Goal: Task Accomplishment & Management: Complete application form

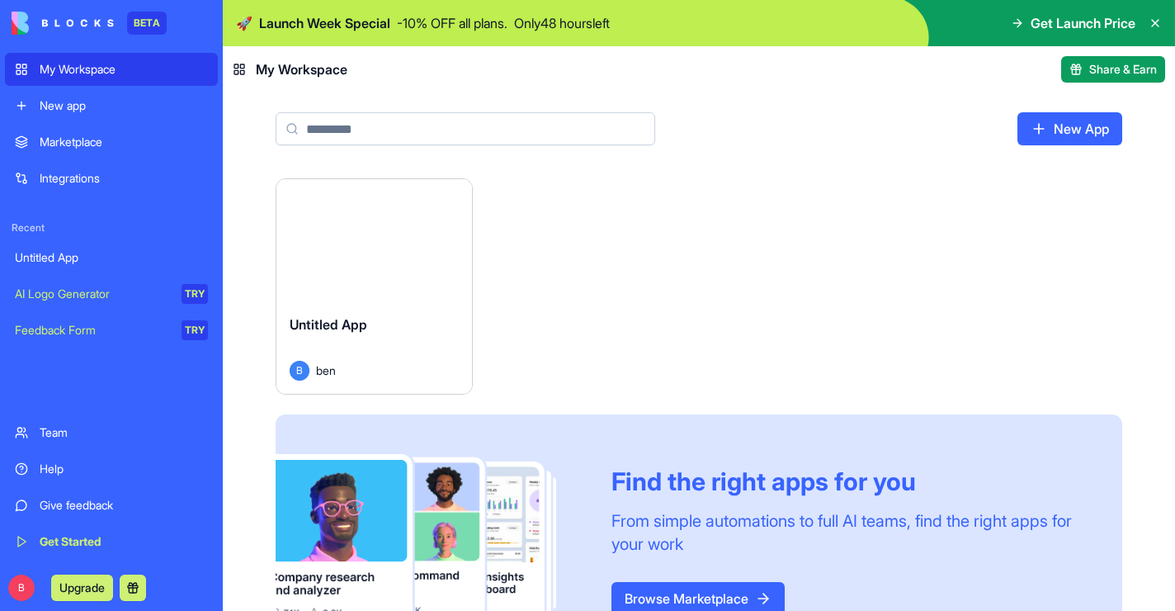
click at [1060, 127] on link "New App" at bounding box center [1070, 128] width 105 height 33
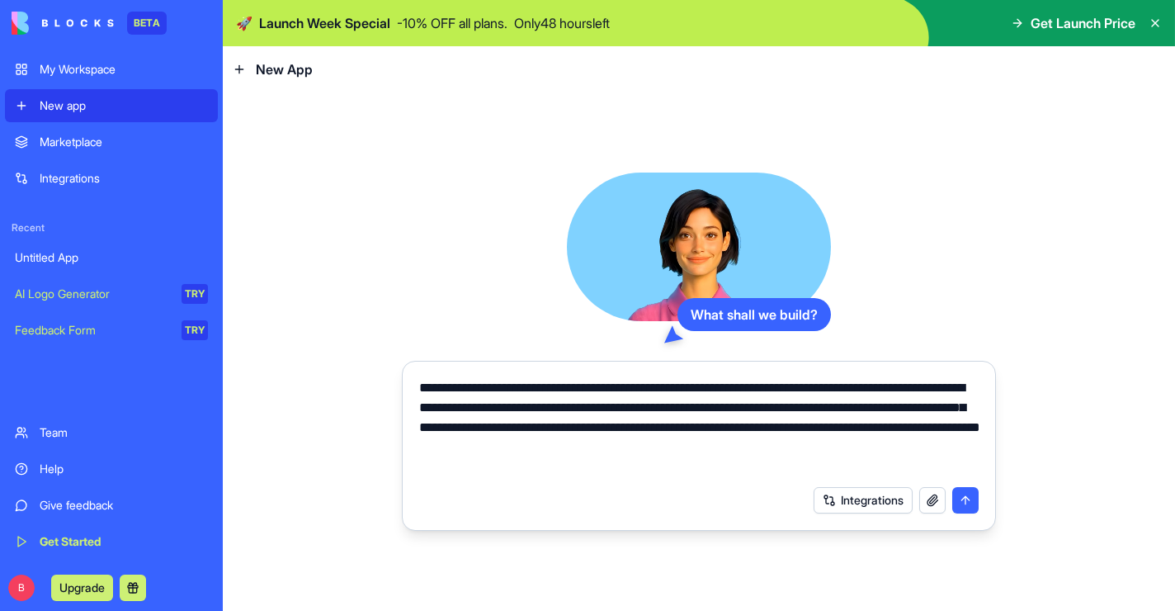
type textarea "**********"
click at [865, 508] on button "Integrations" at bounding box center [863, 500] width 99 height 26
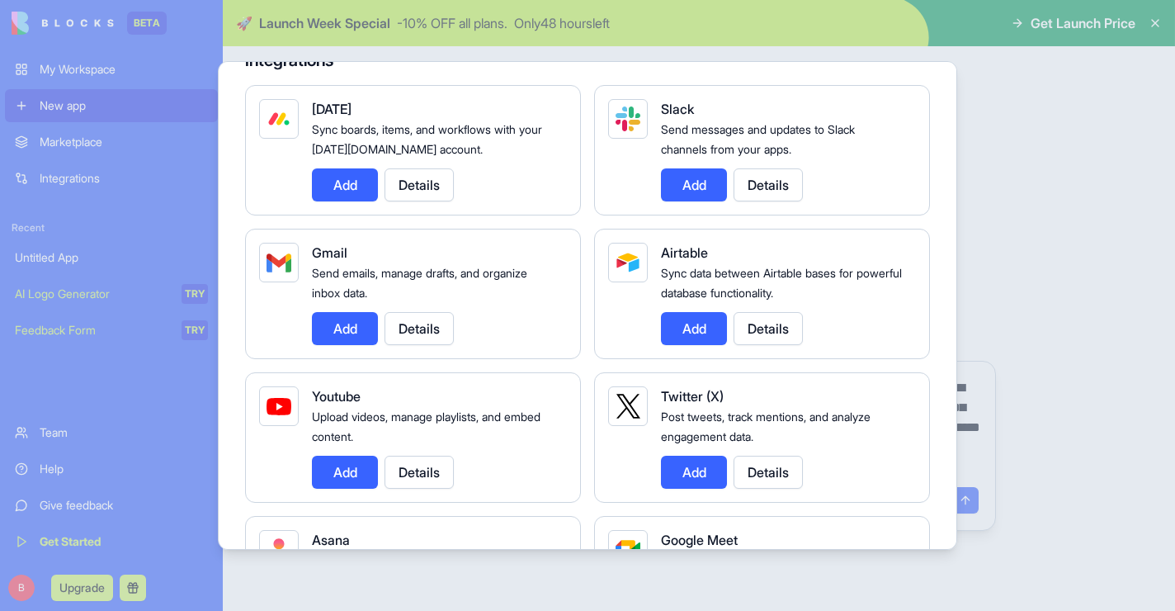
scroll to position [149, 0]
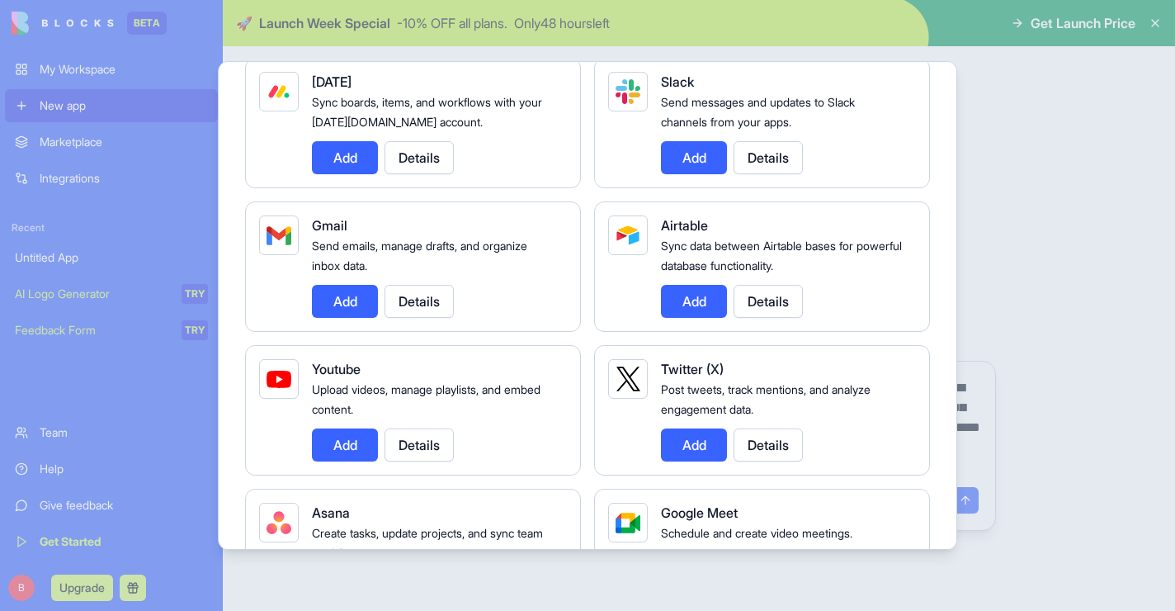
click at [315, 309] on button "Add" at bounding box center [345, 301] width 66 height 33
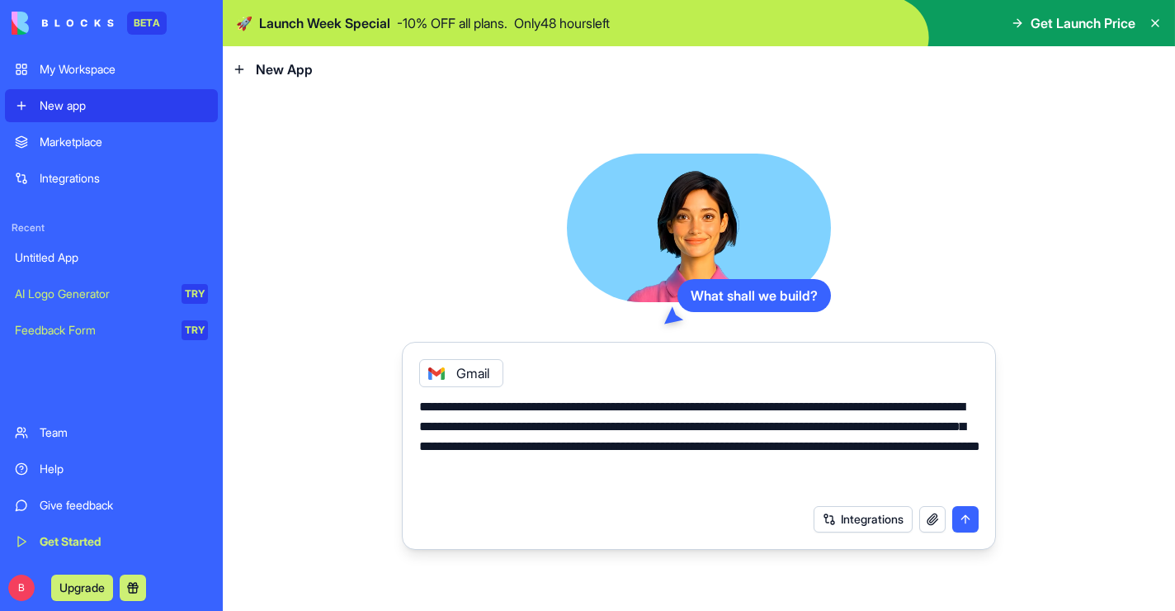
click at [932, 519] on button "button" at bounding box center [932, 519] width 26 height 26
click at [860, 518] on button "Integrations" at bounding box center [863, 519] width 99 height 26
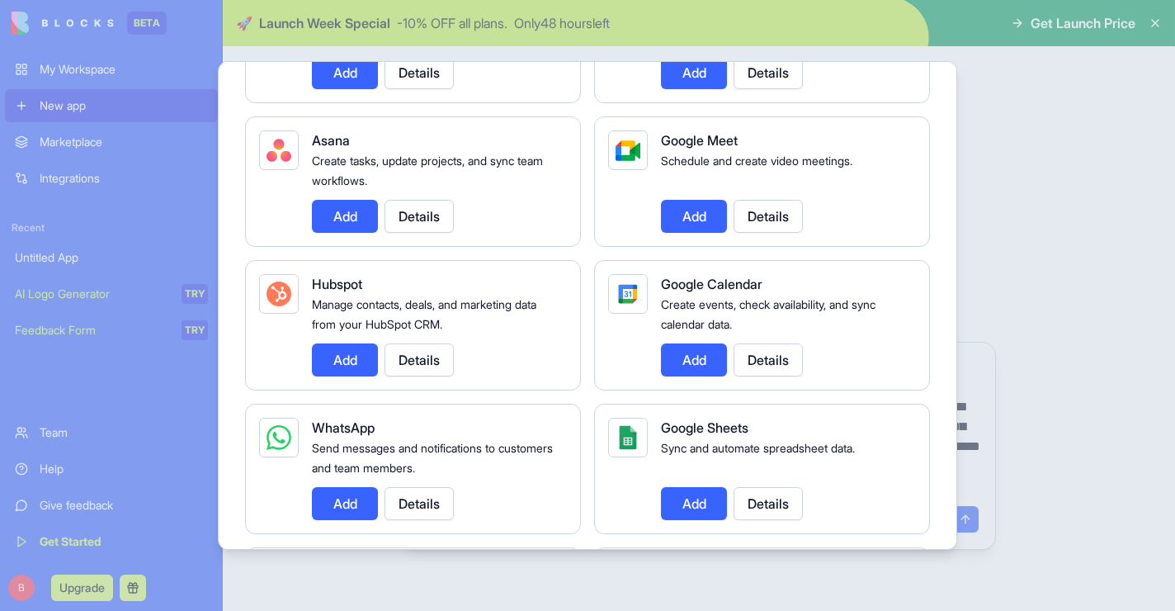
scroll to position [522, 0]
click at [680, 361] on button "Add" at bounding box center [694, 358] width 66 height 33
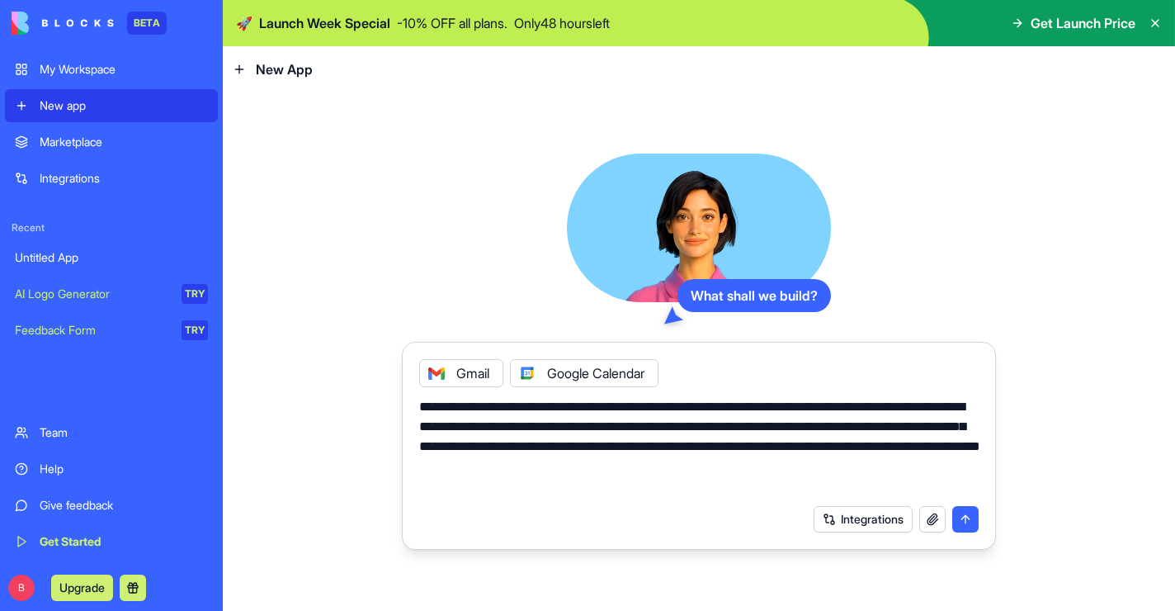
click at [964, 517] on button "submit" at bounding box center [965, 519] width 26 height 26
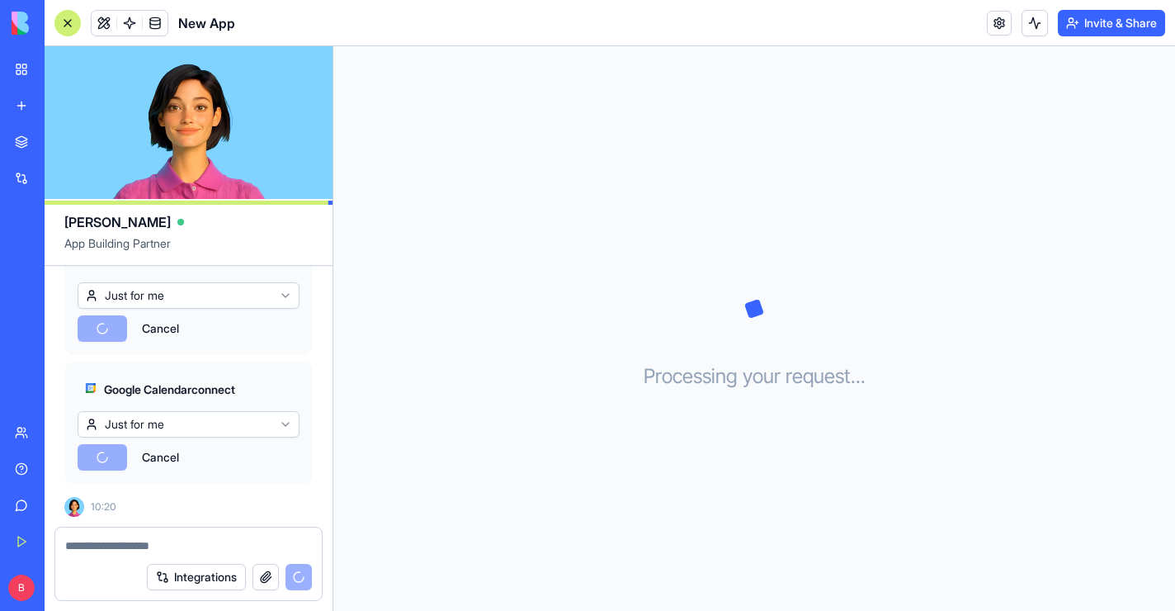
scroll to position [614, 0]
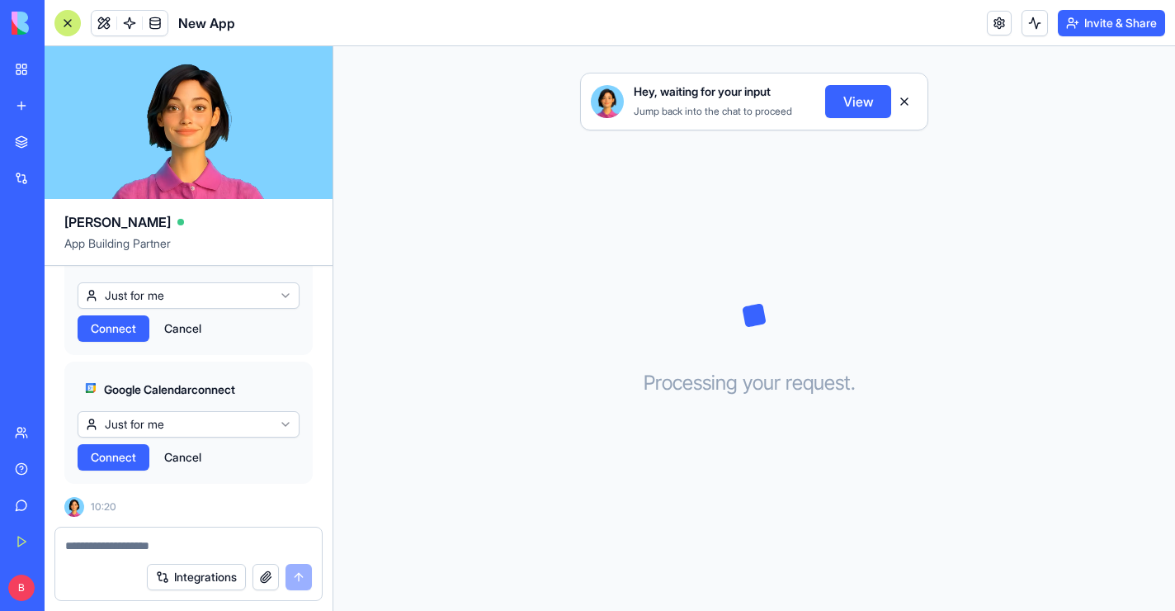
click at [106, 326] on span "Connect" at bounding box center [113, 328] width 45 height 17
click at [102, 461] on span "Connect" at bounding box center [113, 457] width 45 height 17
click at [864, 107] on button "View" at bounding box center [858, 101] width 66 height 33
click at [124, 461] on span "Connect" at bounding box center [113, 457] width 45 height 17
click at [138, 435] on html "BETA My Workspace New app Marketplace Integrations Recent Untitled App New App …" at bounding box center [587, 305] width 1175 height 611
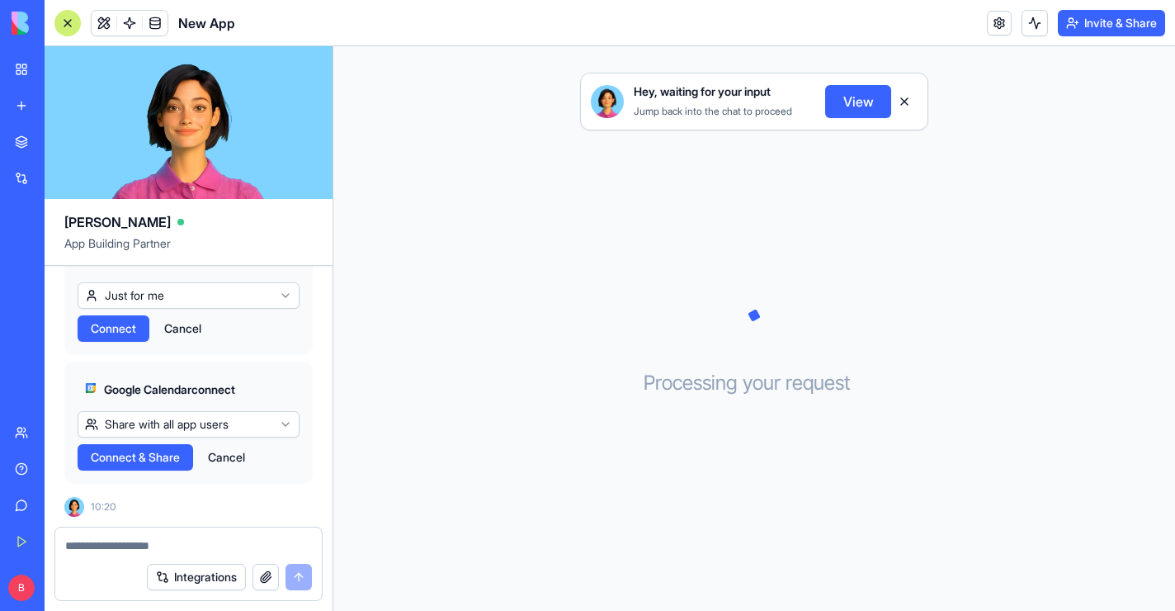
click at [113, 295] on html "BETA My Workspace New app Marketplace Integrations Recent Untitled App New App …" at bounding box center [587, 305] width 1175 height 611
click at [120, 325] on span "Connect & Share" at bounding box center [135, 328] width 89 height 17
click at [144, 448] on button "Connect & Share" at bounding box center [136, 457] width 116 height 26
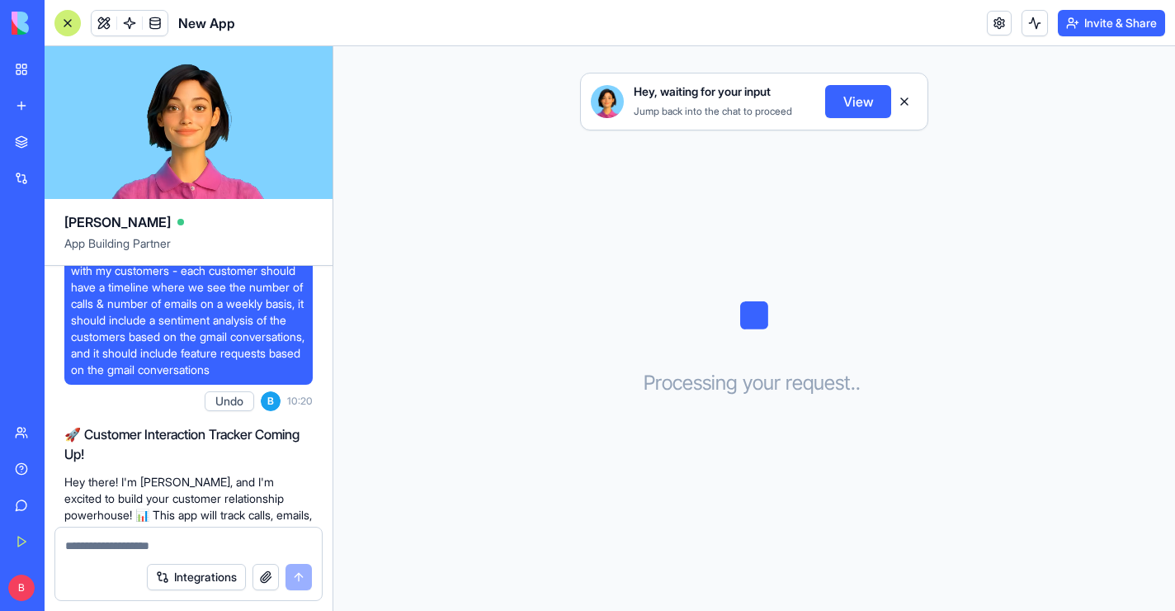
scroll to position [0, 0]
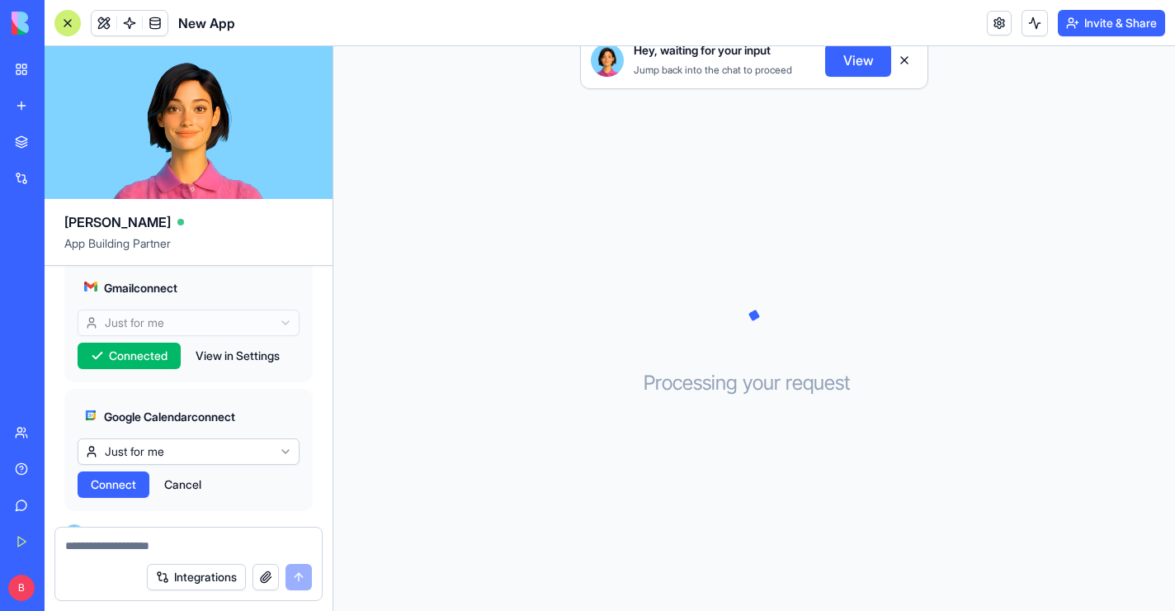
scroll to position [614, 0]
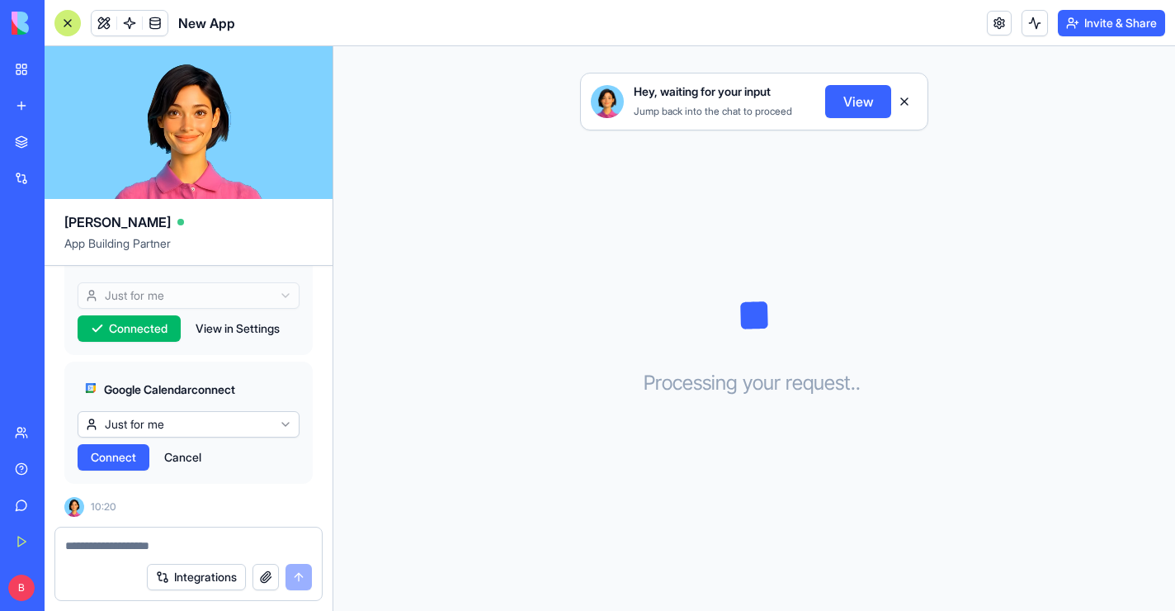
click at [118, 456] on span "Connect" at bounding box center [113, 457] width 45 height 17
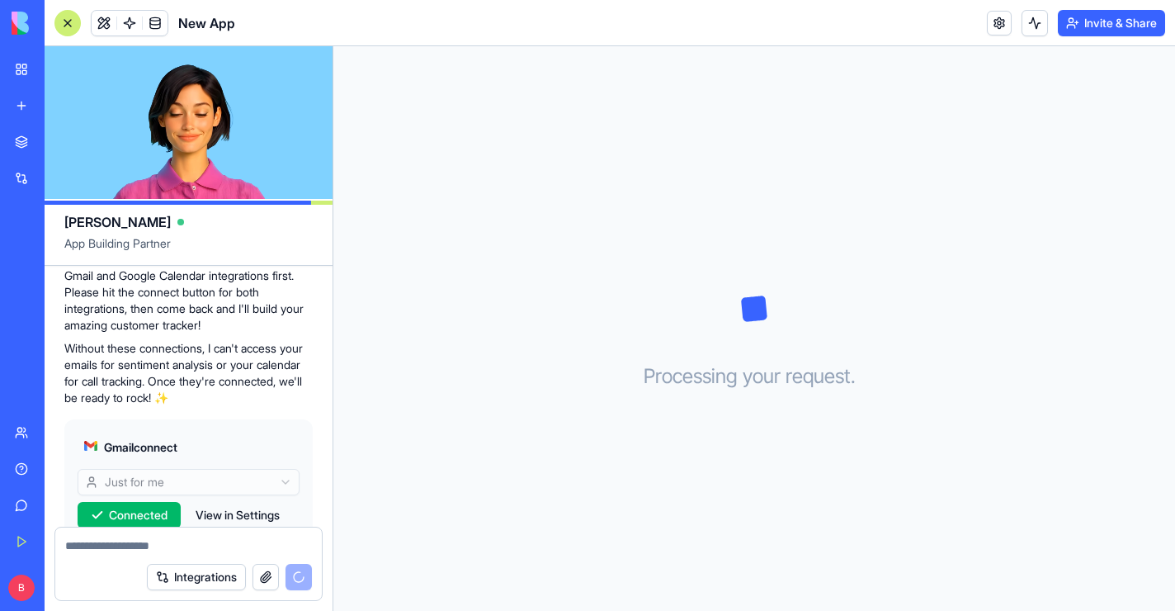
scroll to position [614, 0]
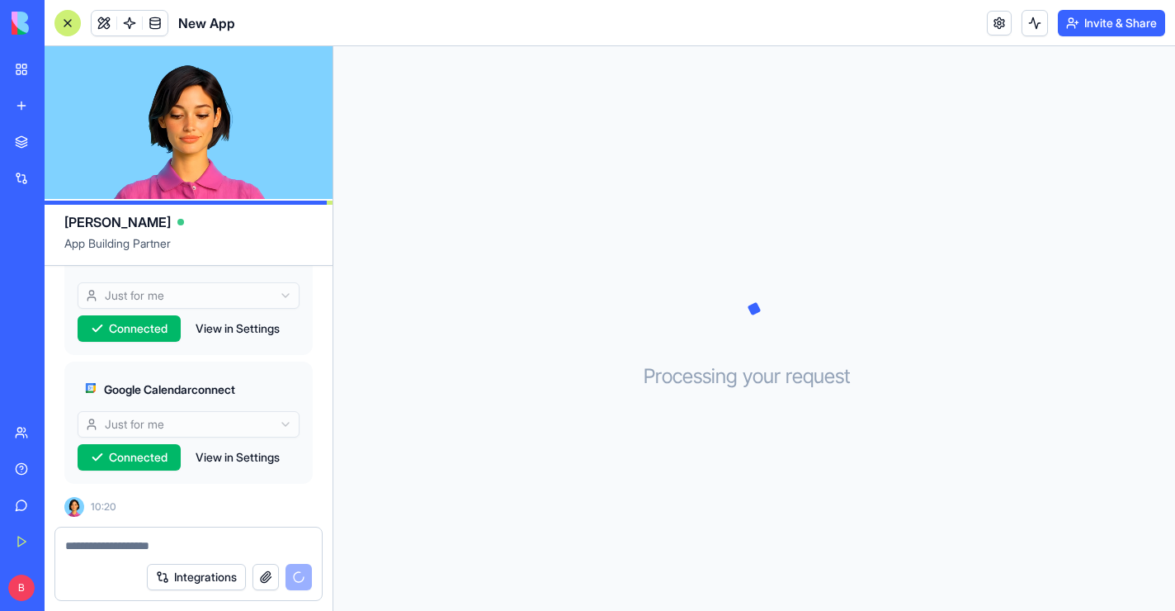
click at [200, 575] on button "Integrations" at bounding box center [196, 577] width 99 height 26
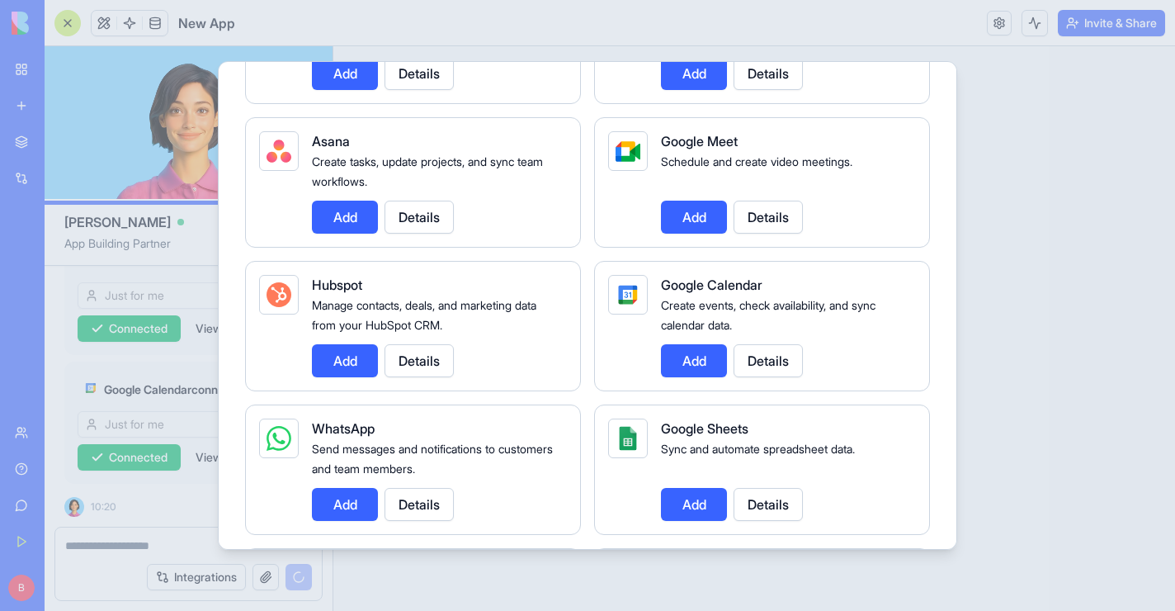
scroll to position [519, 0]
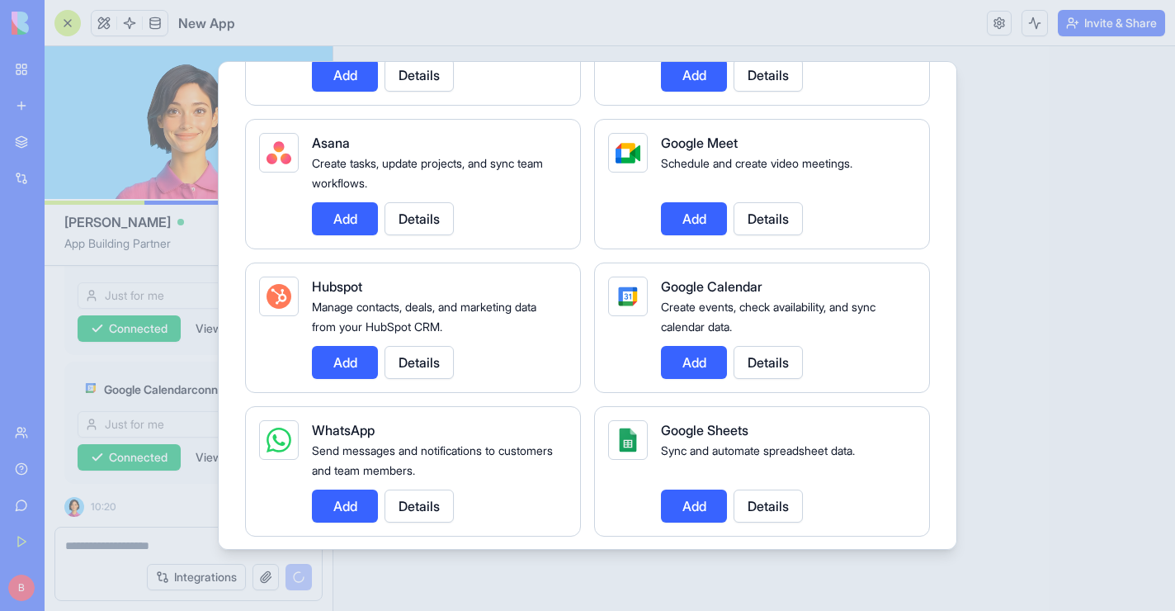
click at [984, 285] on div at bounding box center [587, 305] width 1175 height 611
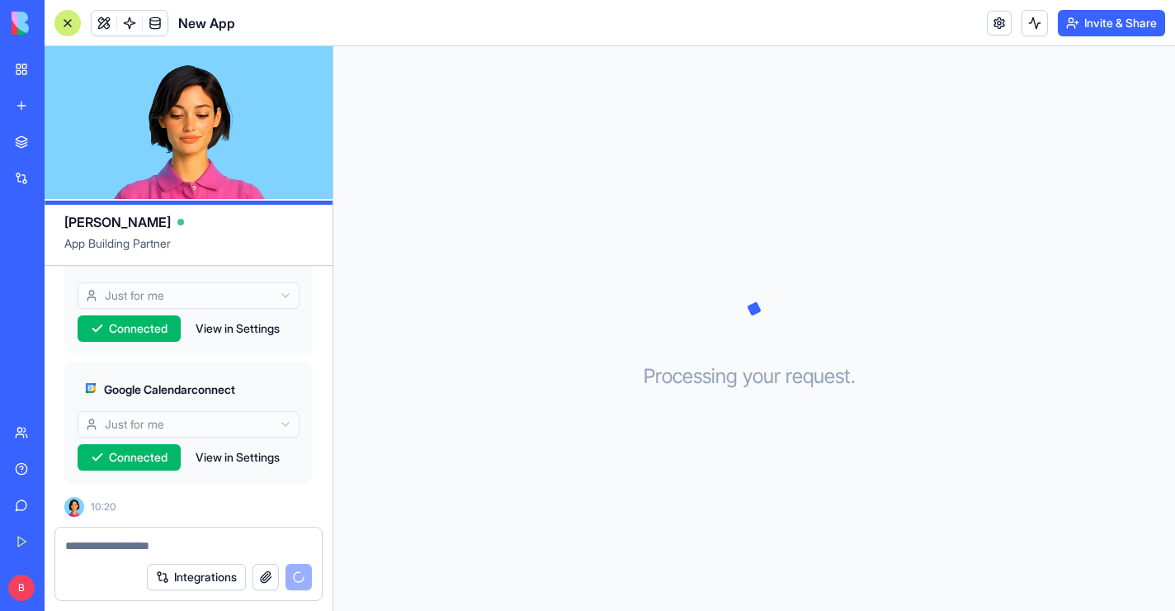
click at [213, 577] on button "Integrations" at bounding box center [196, 577] width 99 height 26
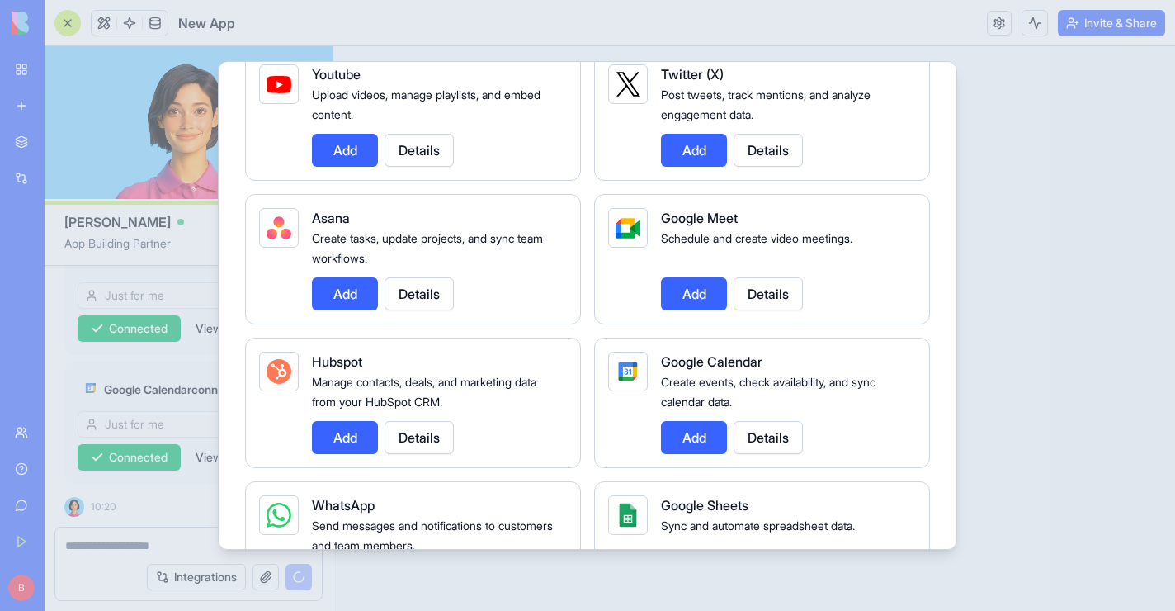
scroll to position [469, 0]
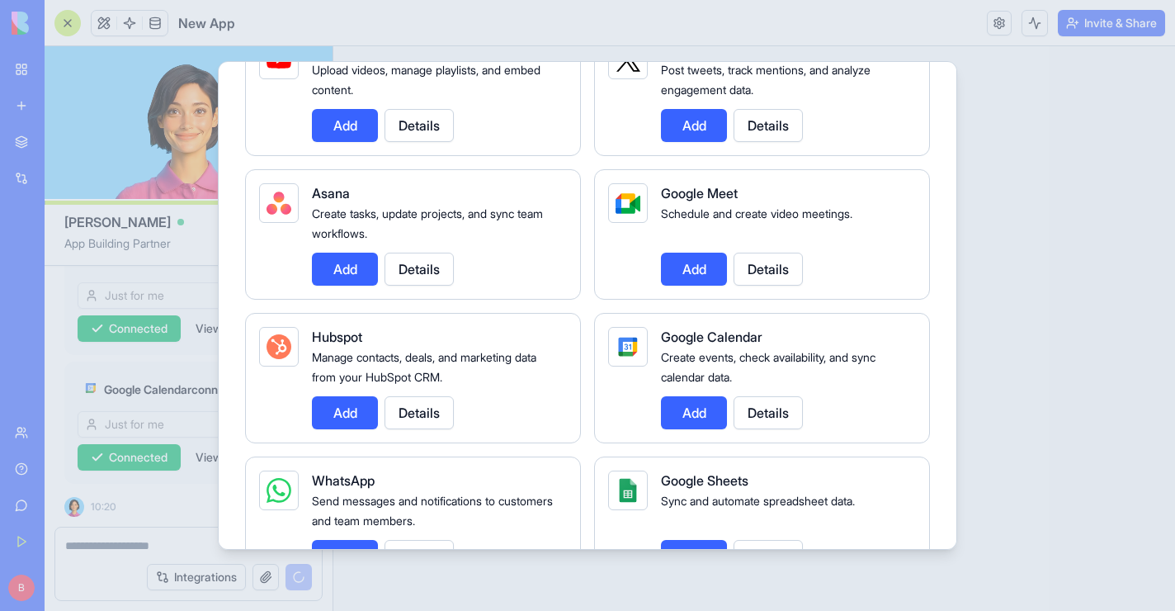
click at [333, 416] on button "Add" at bounding box center [345, 412] width 66 height 33
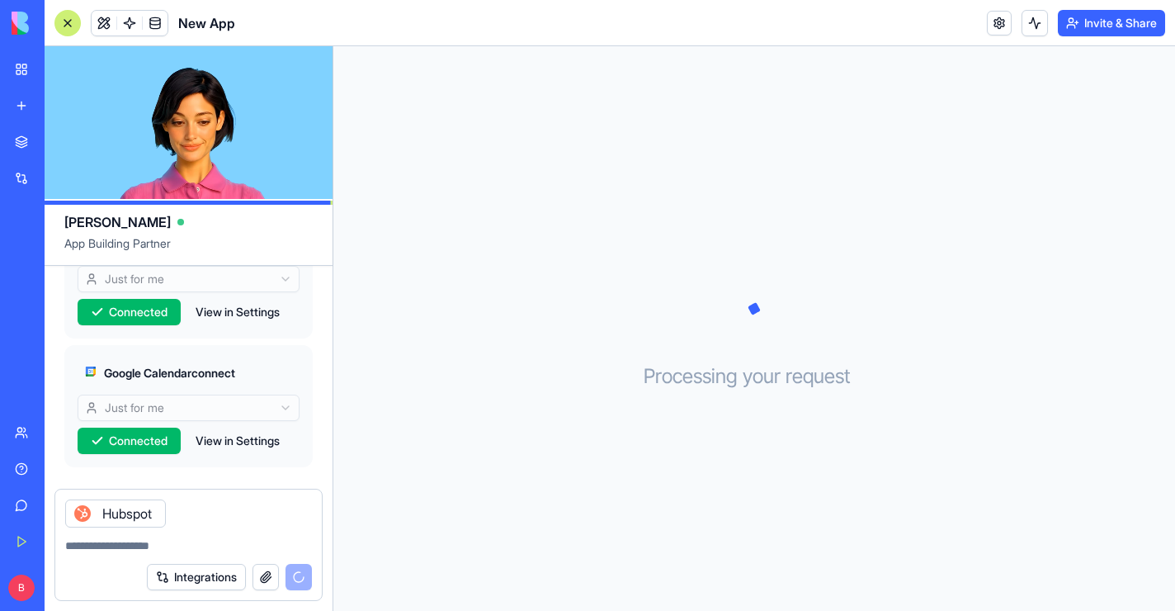
scroll to position [768, 0]
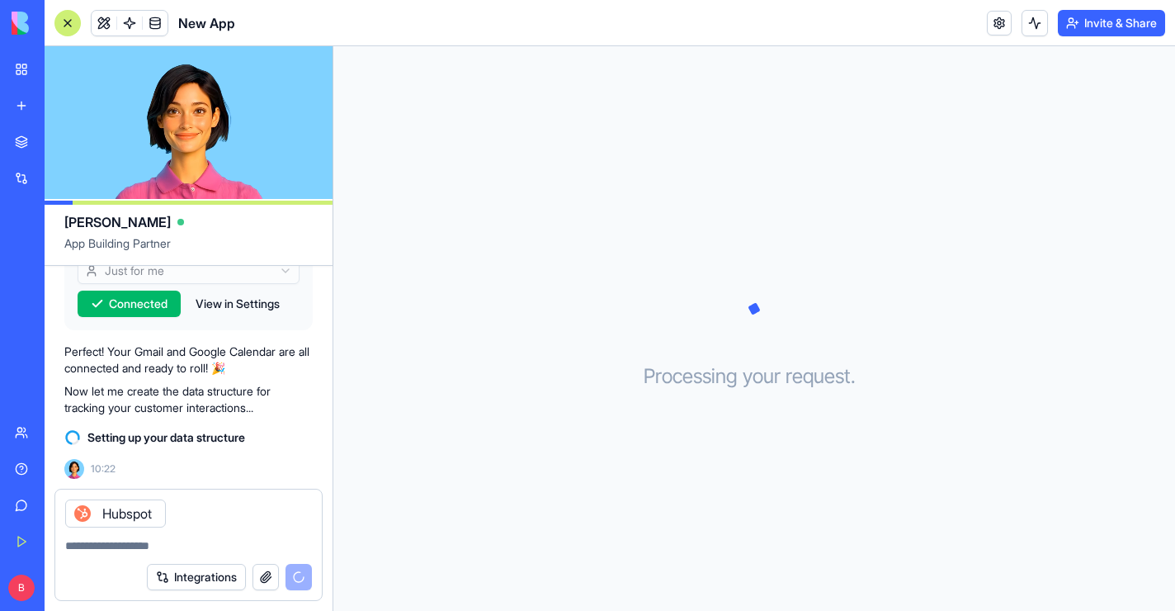
click at [222, 531] on div at bounding box center [188, 540] width 267 height 26
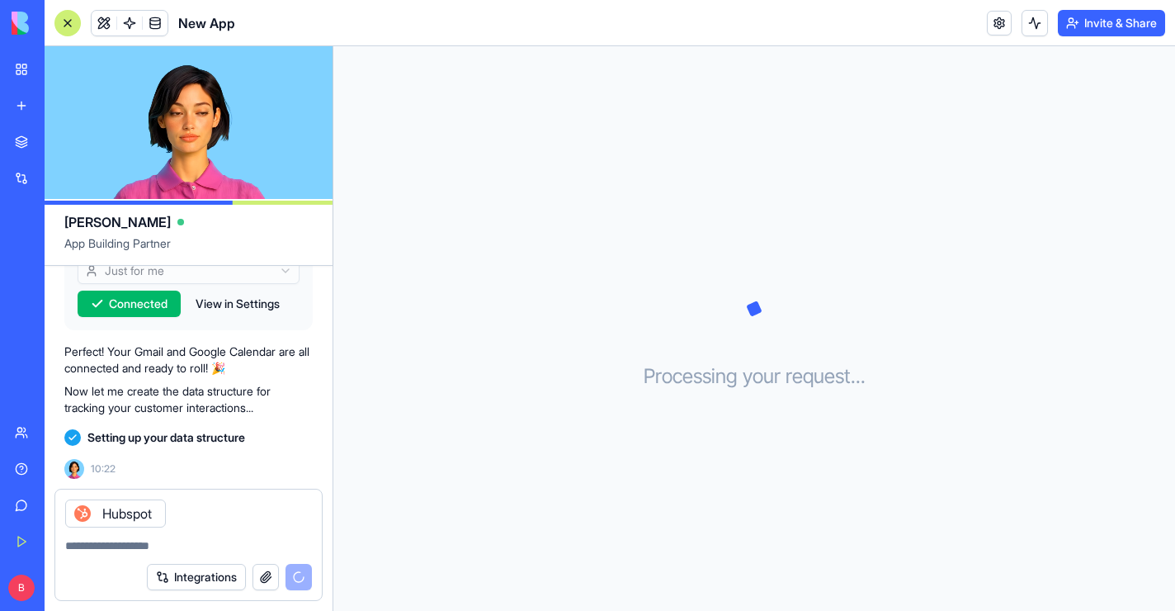
click at [181, 547] on textarea at bounding box center [188, 545] width 247 height 17
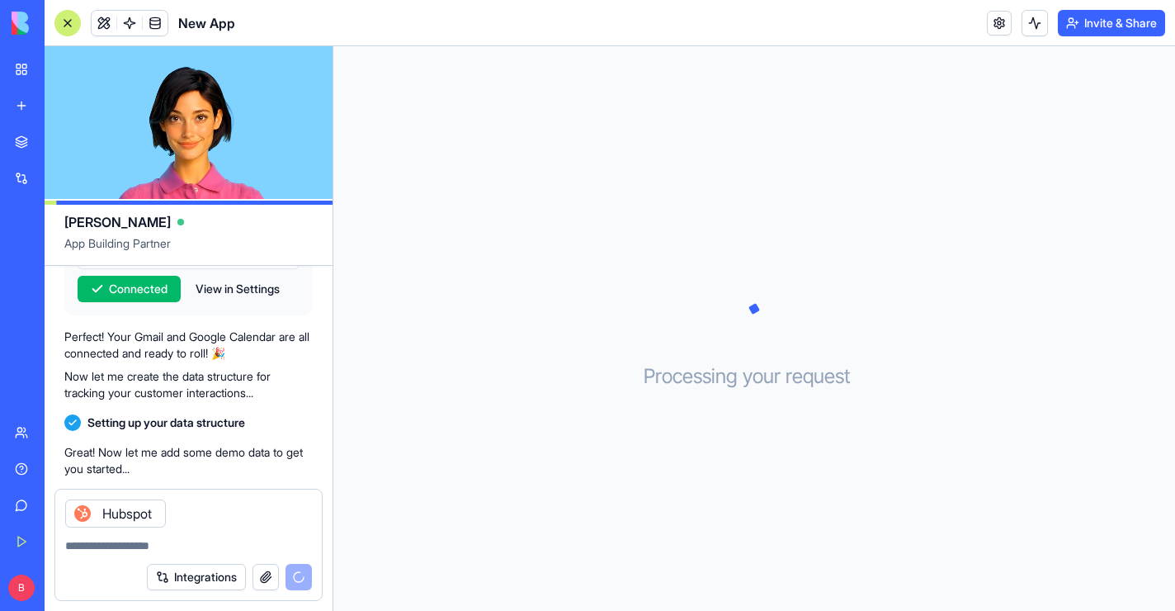
scroll to position [814, 0]
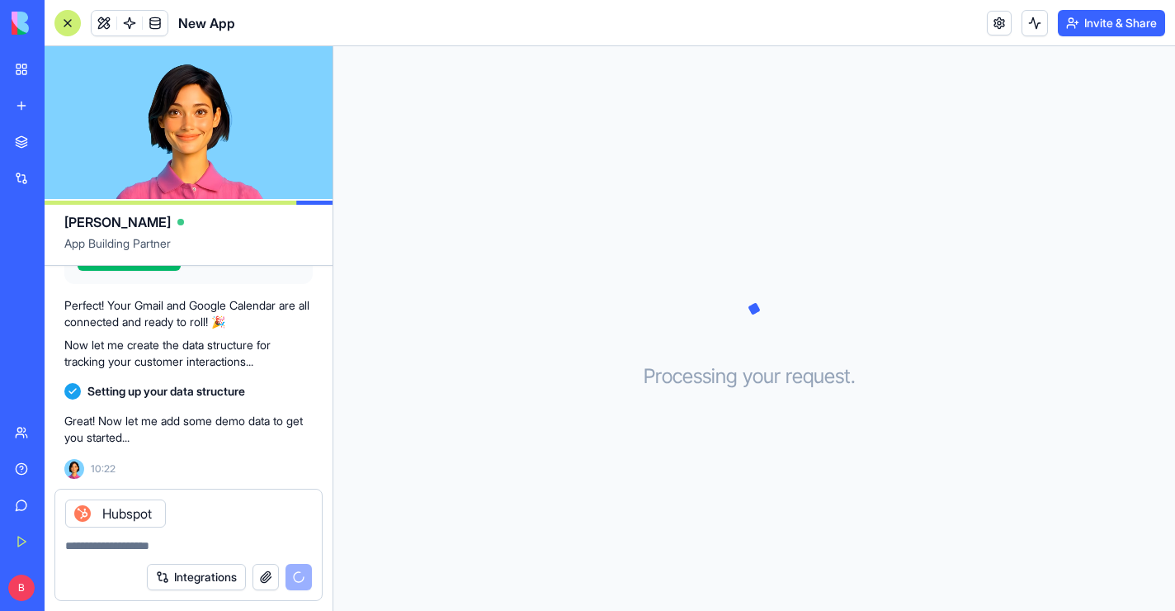
click at [81, 508] on icon at bounding box center [82, 513] width 13 height 13
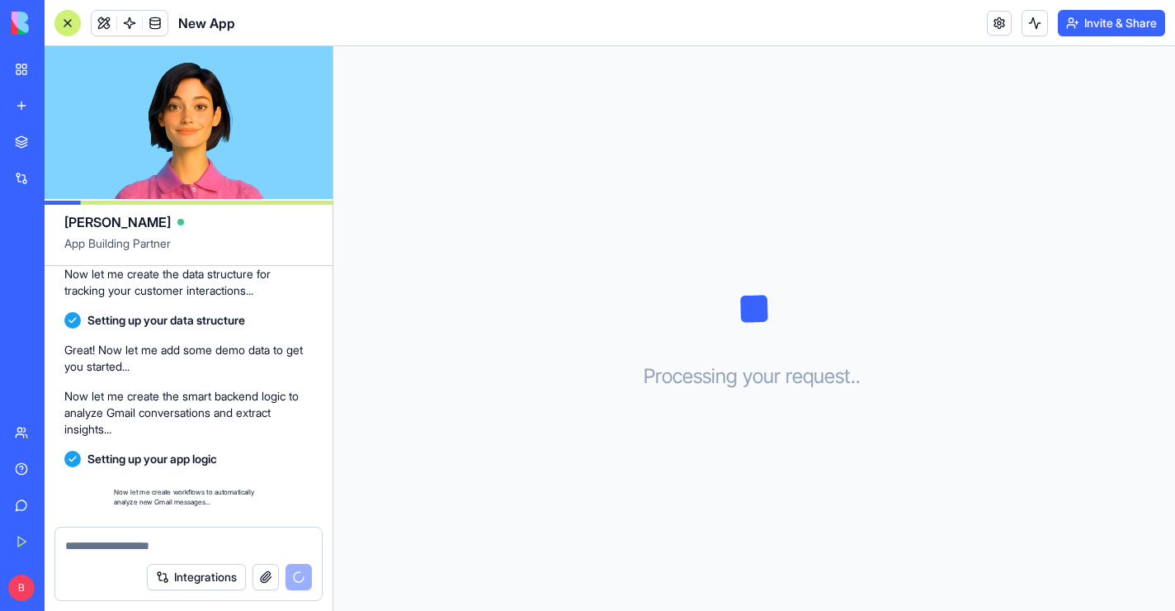
scroll to position [944, 0]
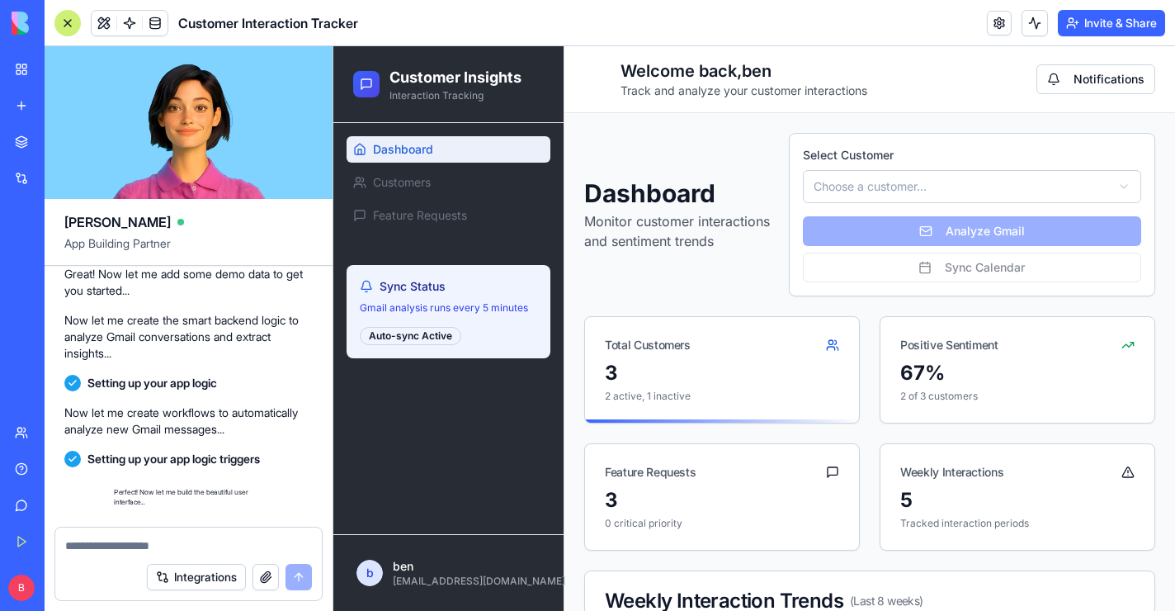
scroll to position [1466, 0]
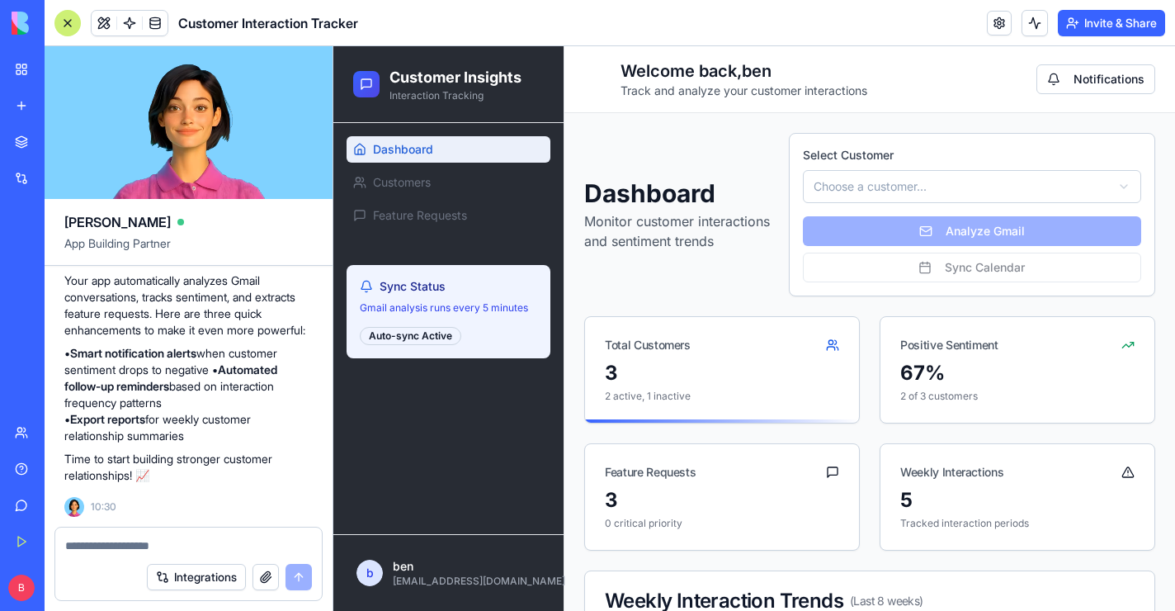
click at [709, 285] on div "Dashboard Monitor customer interactions and sentiment trends Select Customer Ch…" at bounding box center [869, 214] width 571 height 163
click at [423, 425] on div "Dashboard Customers Feature Requests Sync Status Gmail analysis runs every 5 mi…" at bounding box center [448, 328] width 230 height 411
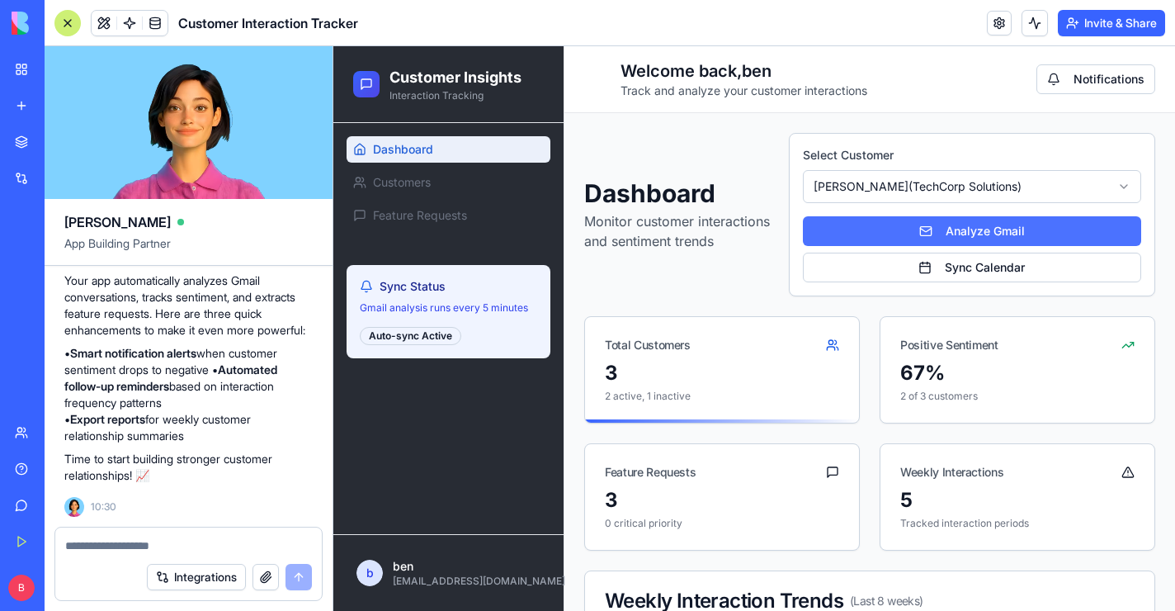
click at [872, 235] on button "Analyze Gmail" at bounding box center [972, 231] width 338 height 30
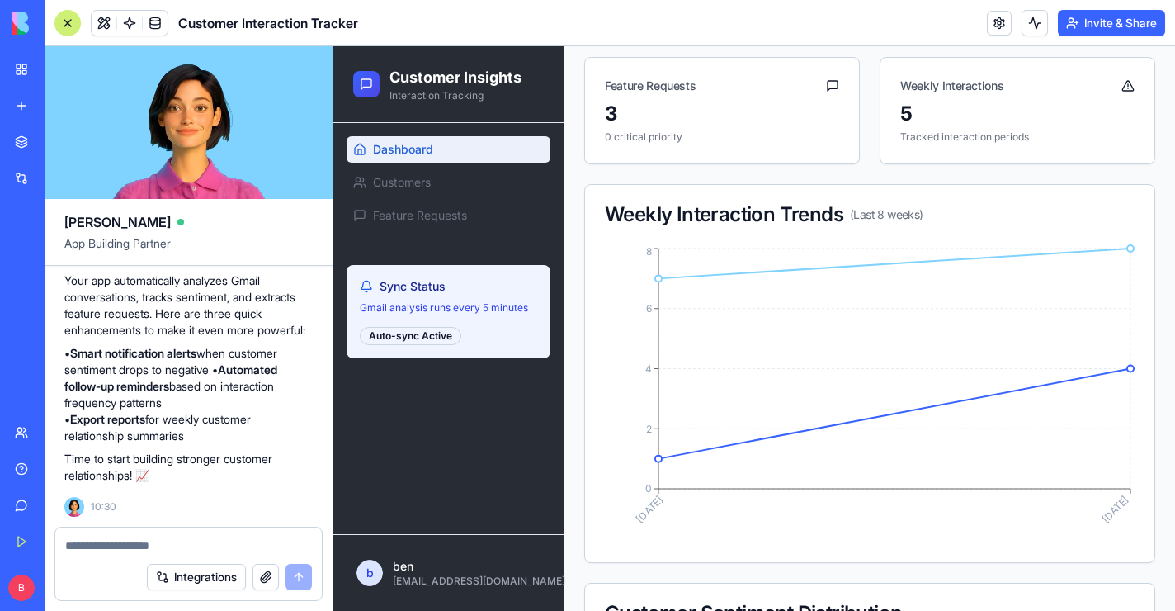
scroll to position [0, 0]
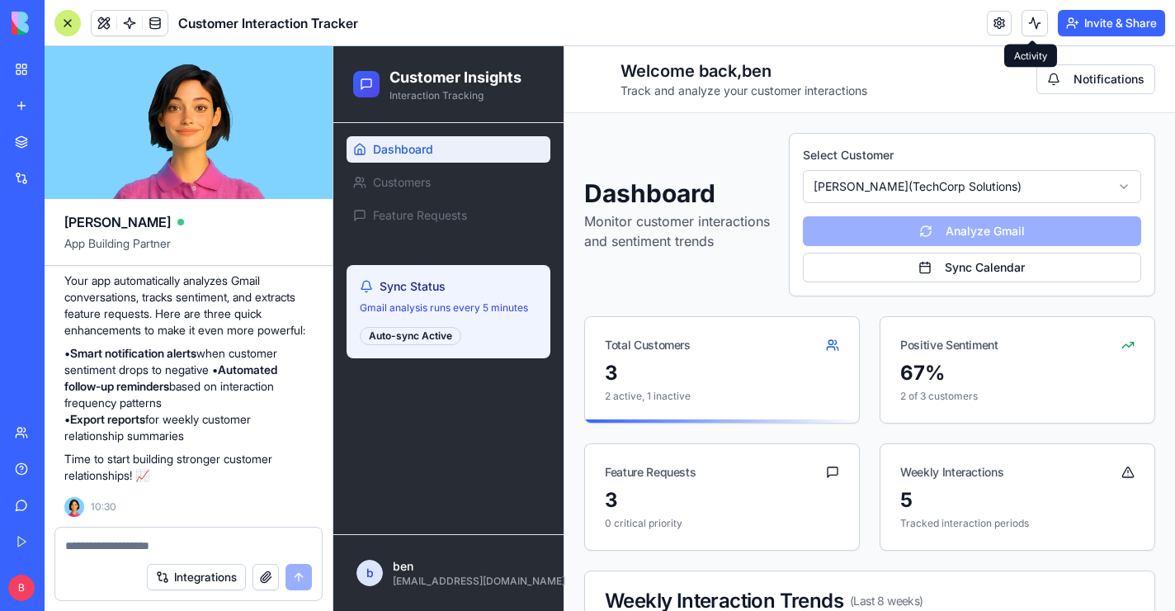
click at [1027, 22] on button at bounding box center [1035, 23] width 26 height 26
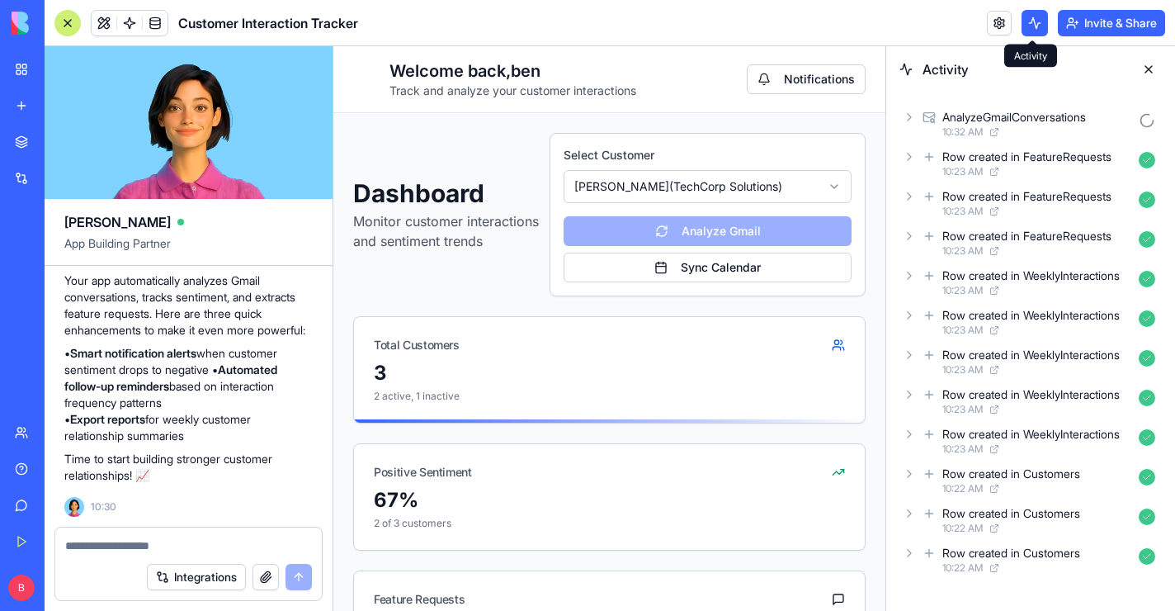
click at [1026, 29] on button at bounding box center [1035, 23] width 26 height 26
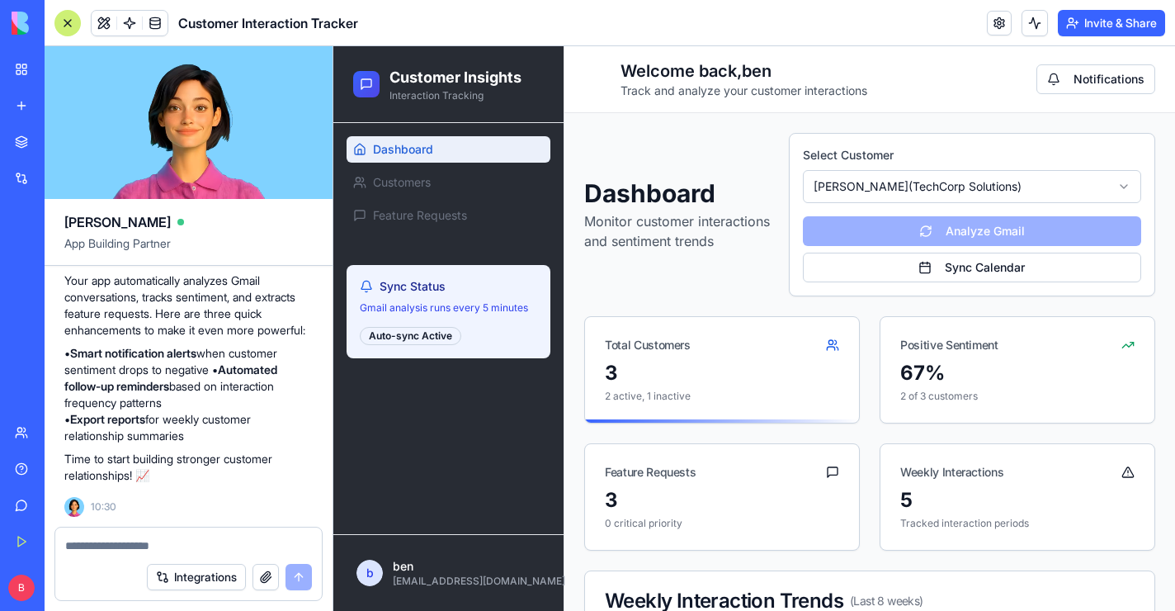
click at [1006, 28] on link at bounding box center [999, 23] width 25 height 25
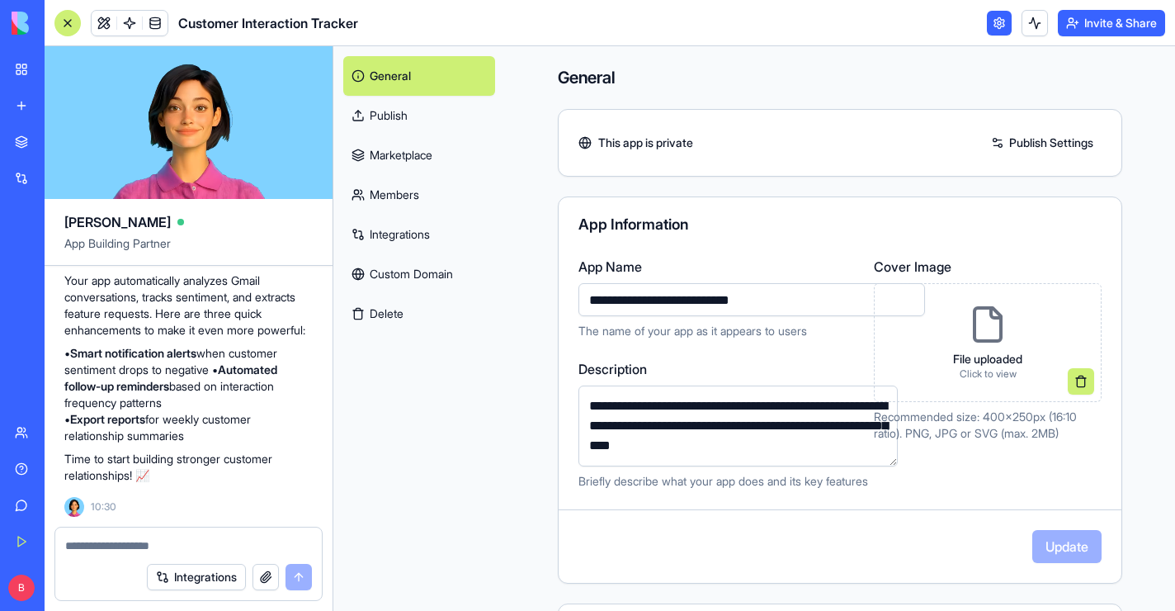
click at [1006, 28] on link at bounding box center [999, 23] width 25 height 25
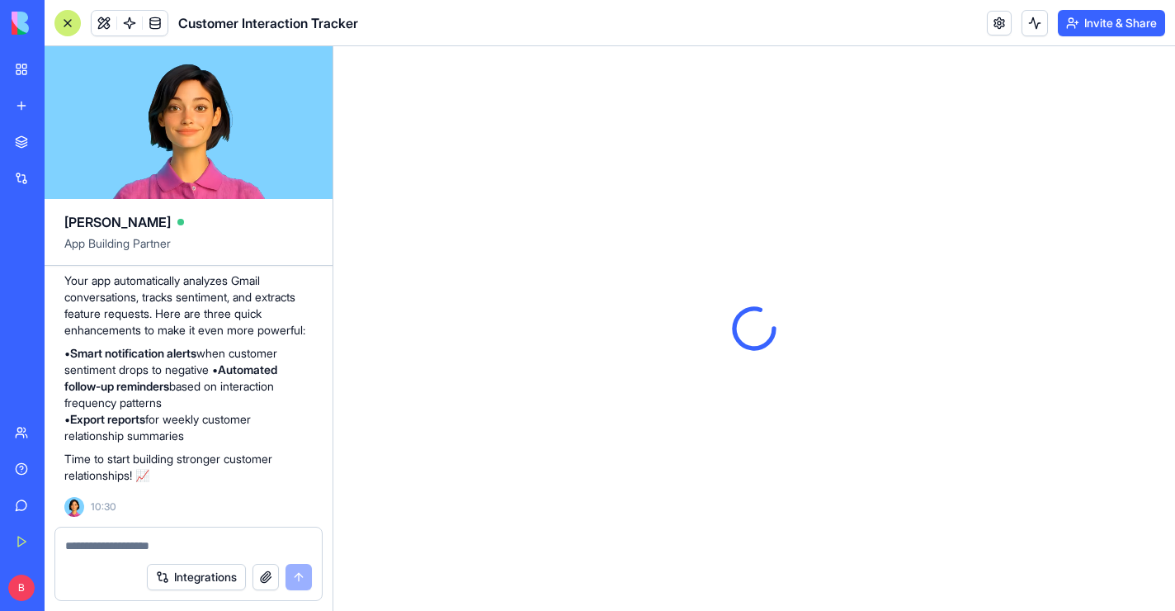
click at [1006, 28] on link at bounding box center [999, 23] width 25 height 25
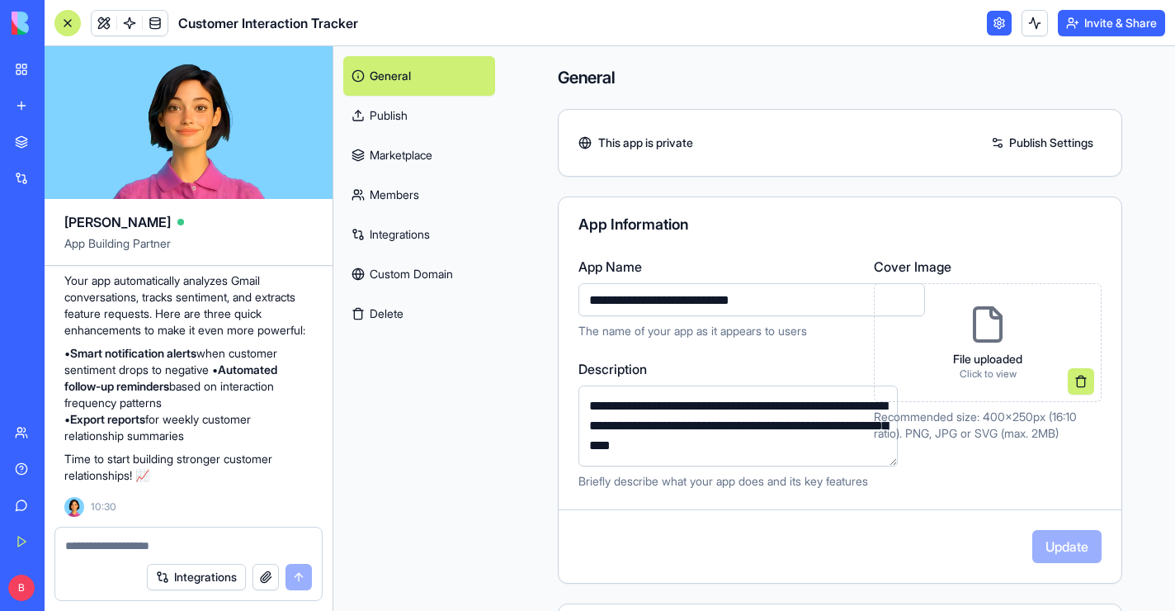
click at [706, 302] on input "**********" at bounding box center [752, 299] width 347 height 33
click at [654, 304] on input "**********" at bounding box center [752, 299] width 347 height 33
click at [589, 304] on input "**********" at bounding box center [752, 299] width 347 height 33
click at [384, 115] on link "Publish" at bounding box center [419, 116] width 152 height 40
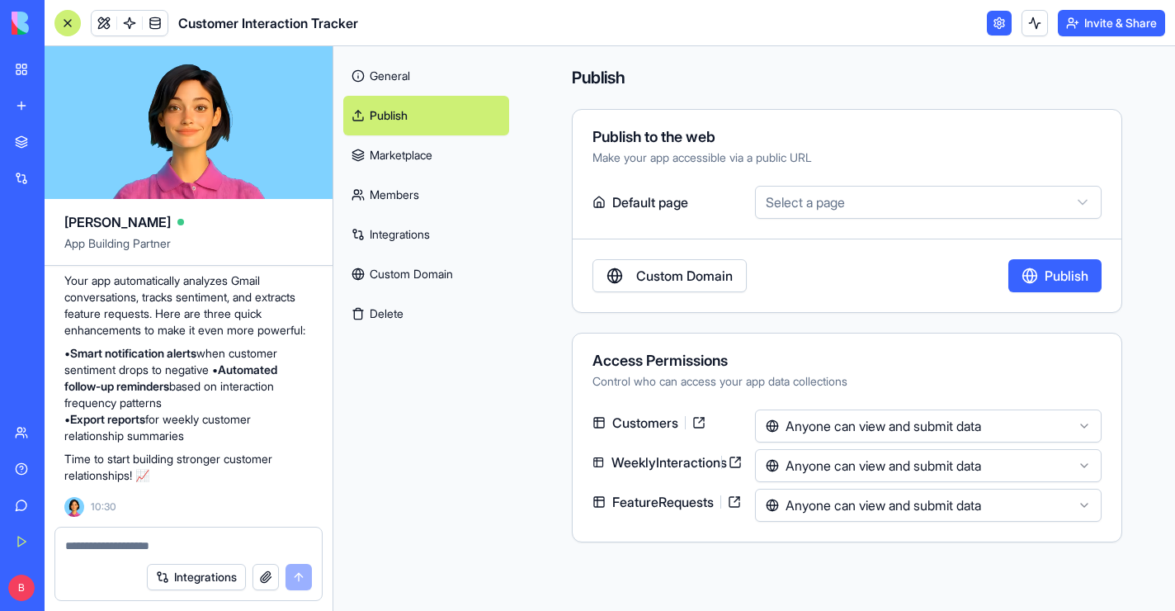
click at [387, 235] on link "Integrations" at bounding box center [426, 235] width 166 height 40
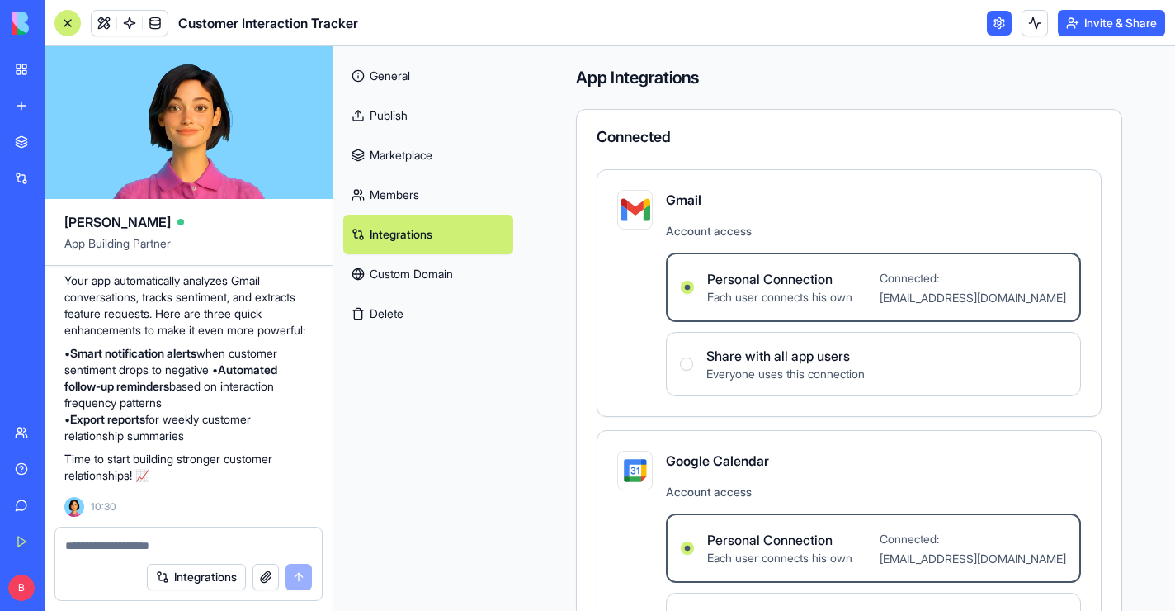
click at [393, 111] on link "Publish" at bounding box center [428, 116] width 170 height 40
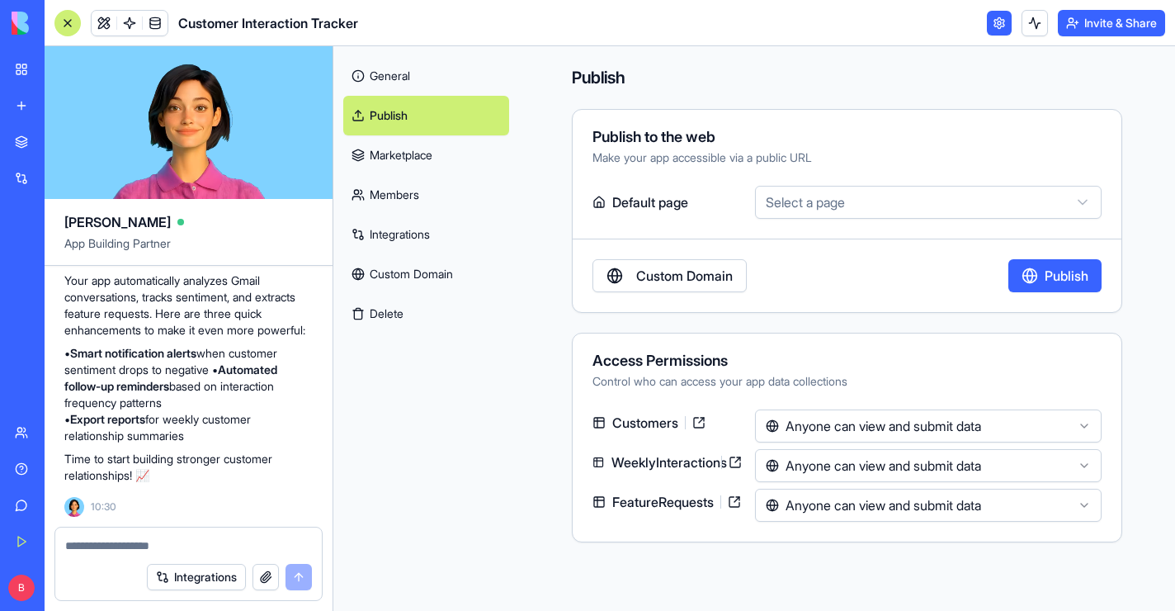
click at [439, 156] on link "Marketplace" at bounding box center [426, 155] width 166 height 40
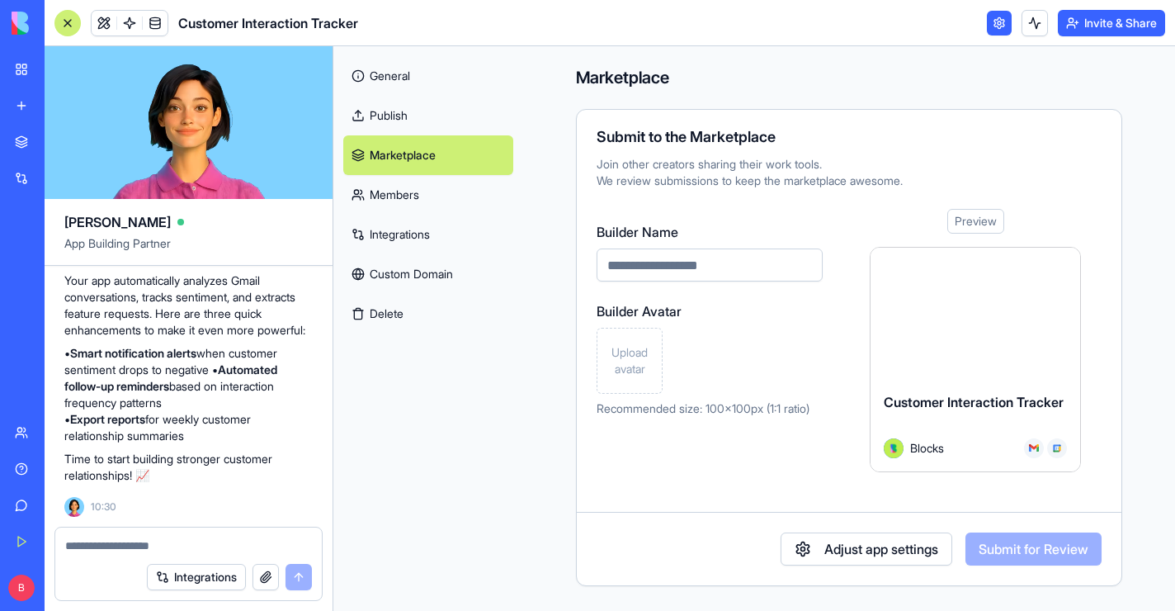
click at [386, 75] on link "General" at bounding box center [428, 76] width 170 height 40
